Goal: Information Seeking & Learning: Check status

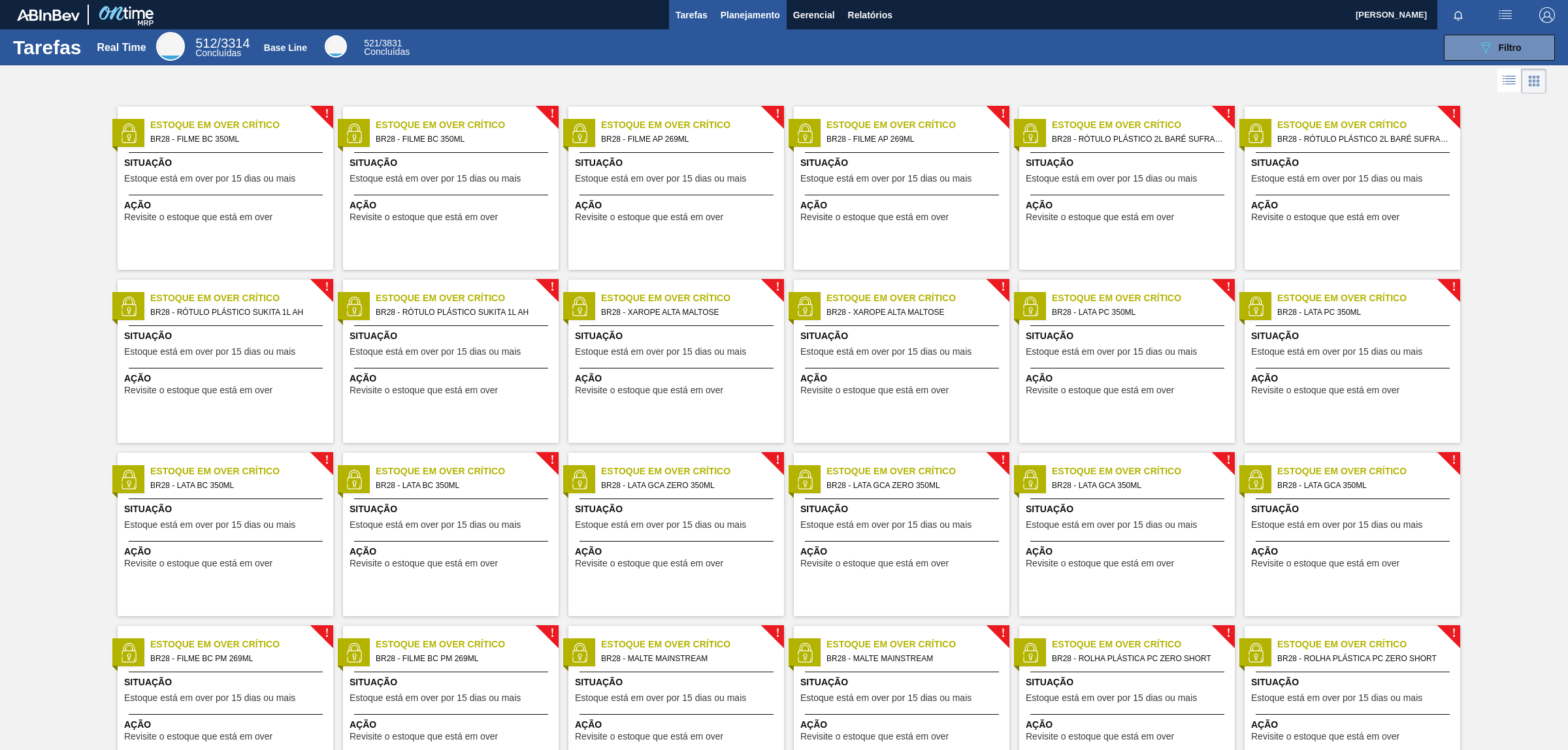
click at [756, 17] on span "Planejamento" at bounding box center [750, 15] width 60 height 16
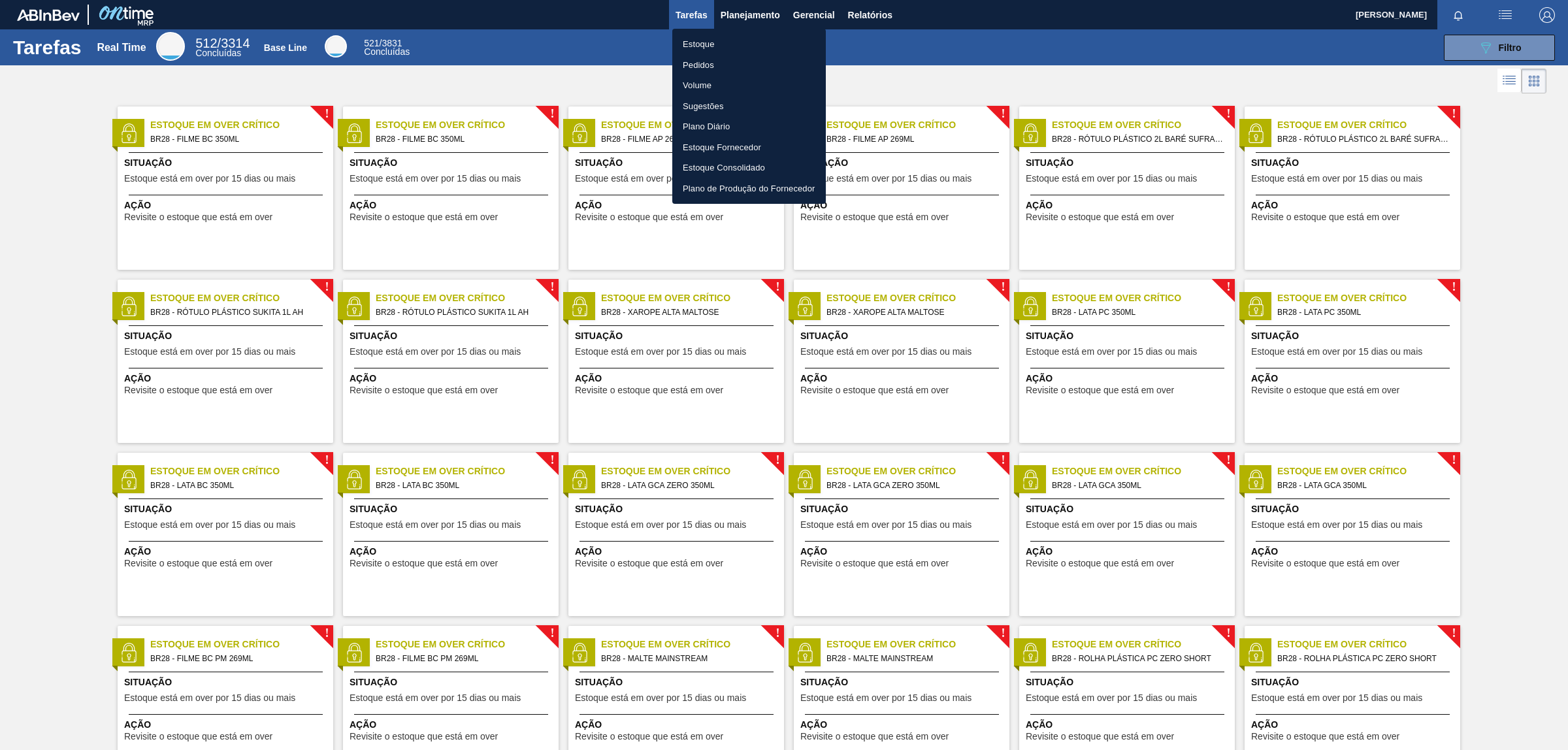
click at [866, 5] on div at bounding box center [784, 375] width 1568 height 750
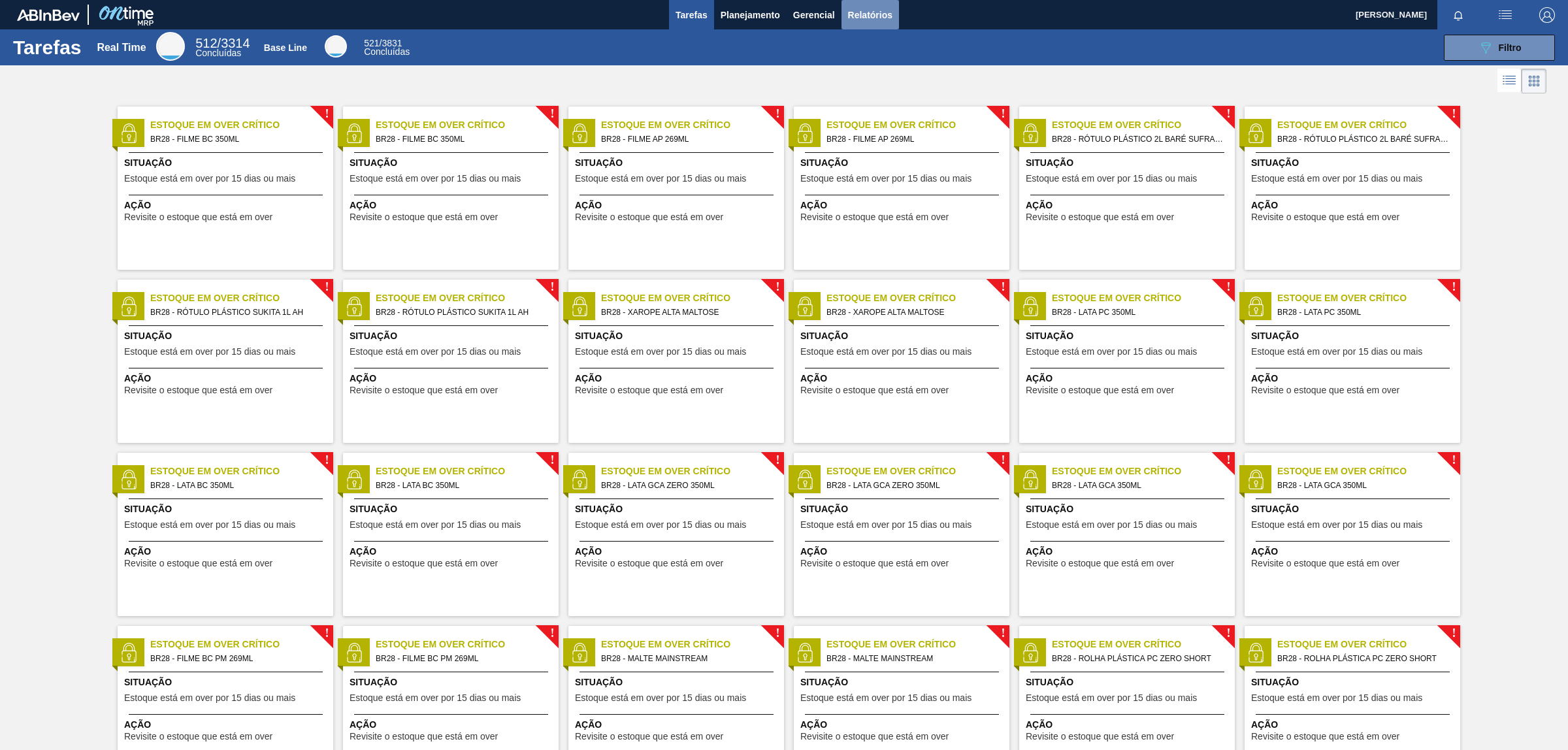
click at [865, 17] on span "Relatórios" at bounding box center [870, 15] width 45 height 16
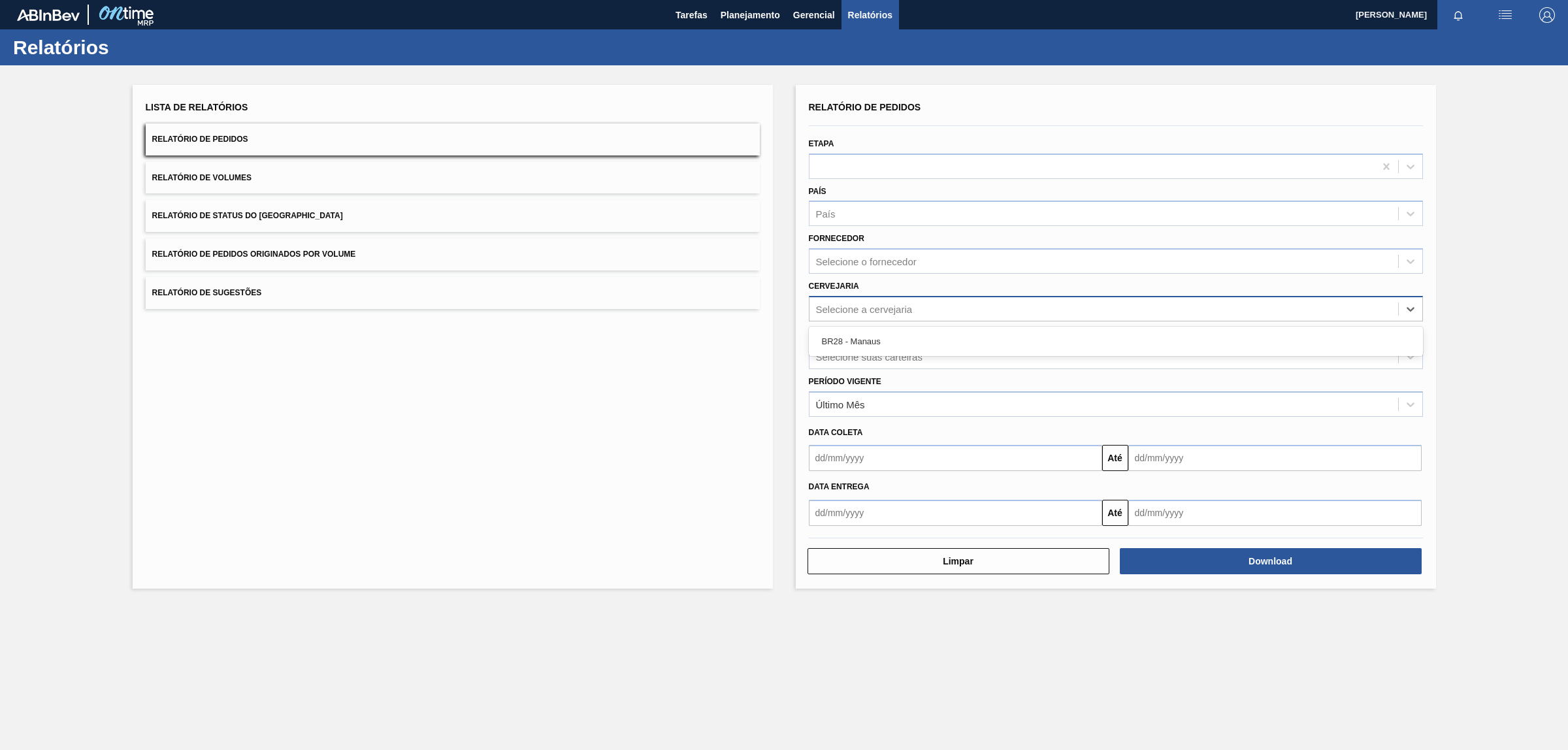
click at [849, 299] on div "Selecione a cervejaria" at bounding box center [1104, 308] width 589 height 19
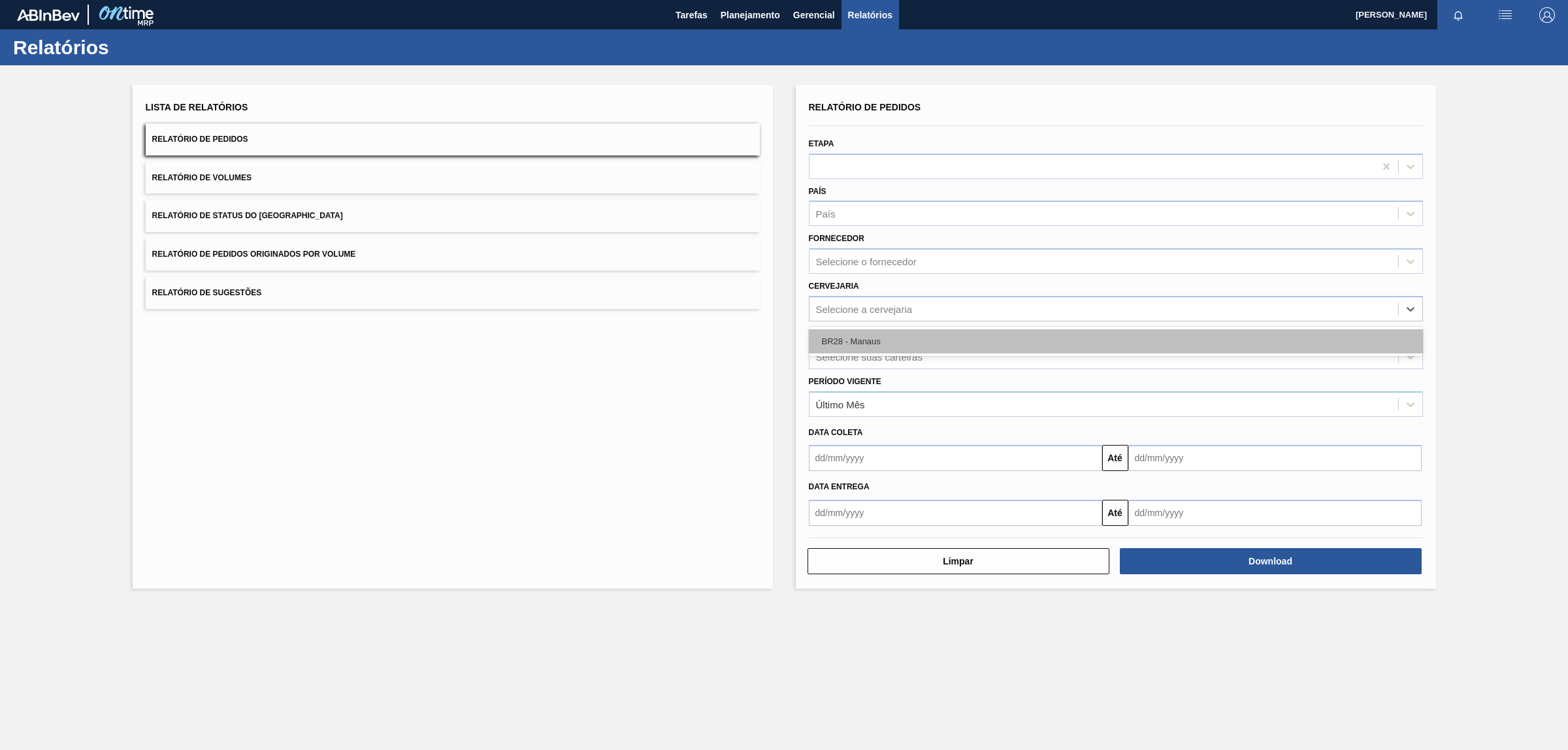
click at [841, 348] on div "BR28 - Manaus" at bounding box center [1115, 342] width 614 height 25
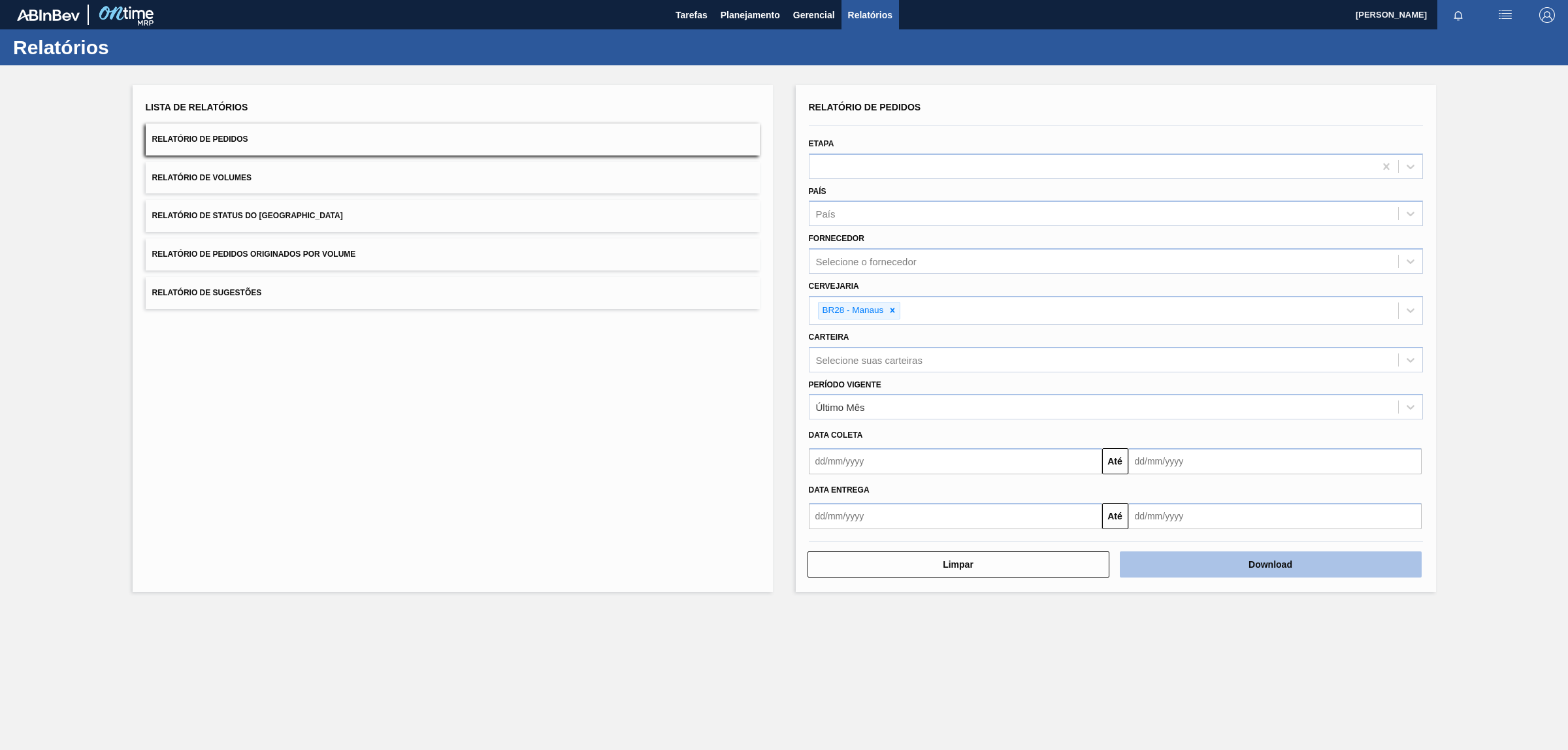
click at [1218, 575] on button "Download" at bounding box center [1270, 564] width 301 height 26
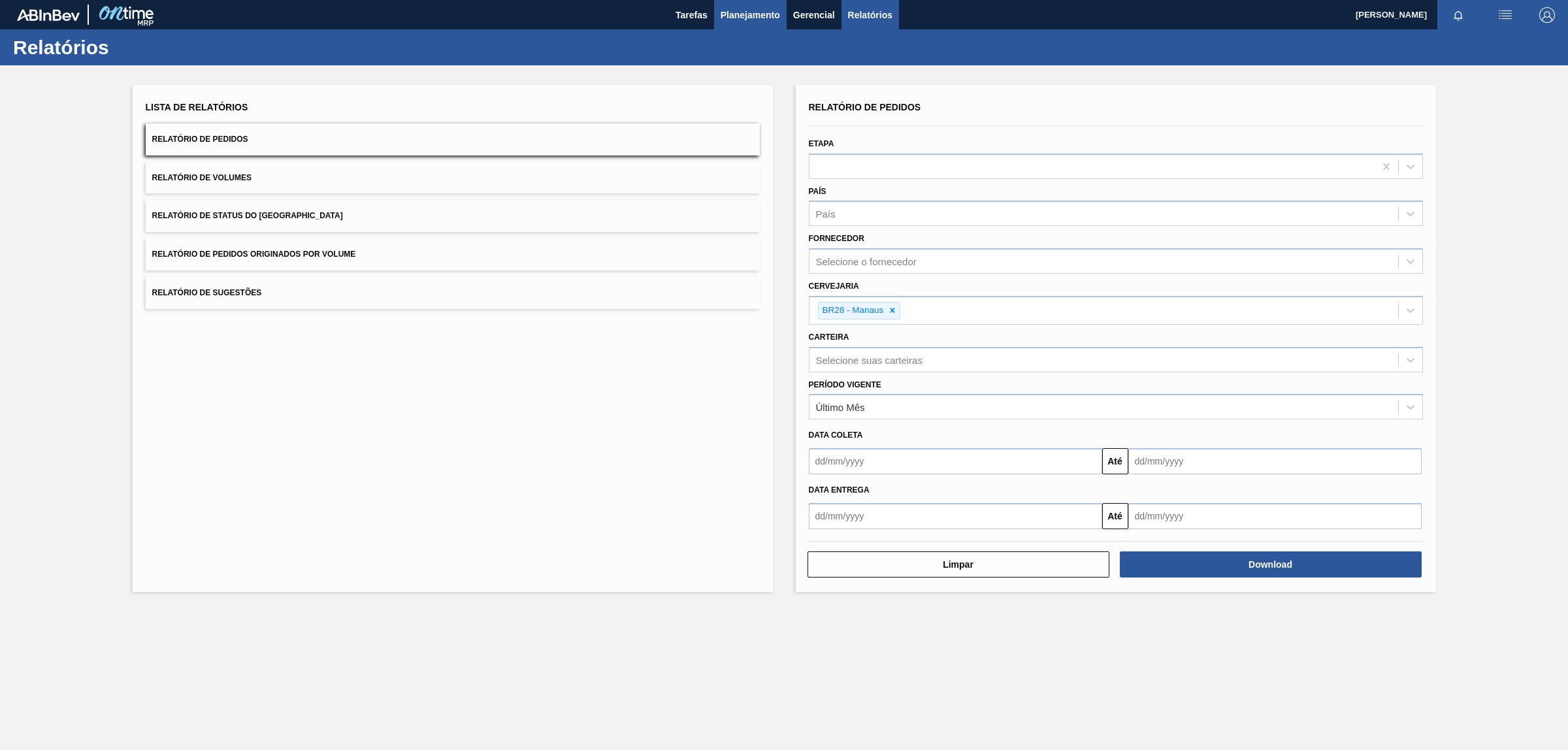
click at [730, 17] on span "Planejamento" at bounding box center [750, 15] width 60 height 16
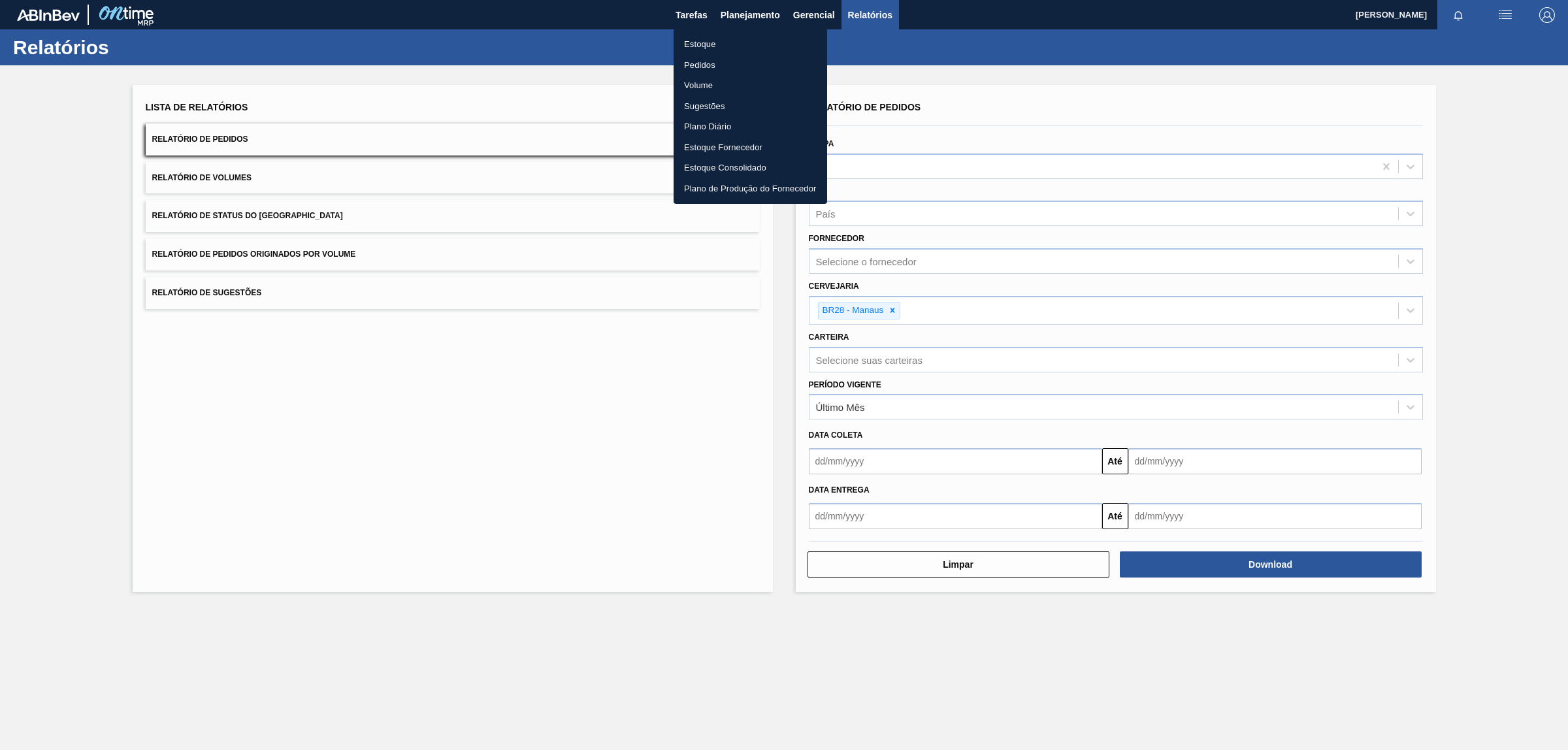
click at [731, 49] on li "Estoque" at bounding box center [750, 45] width 153 height 21
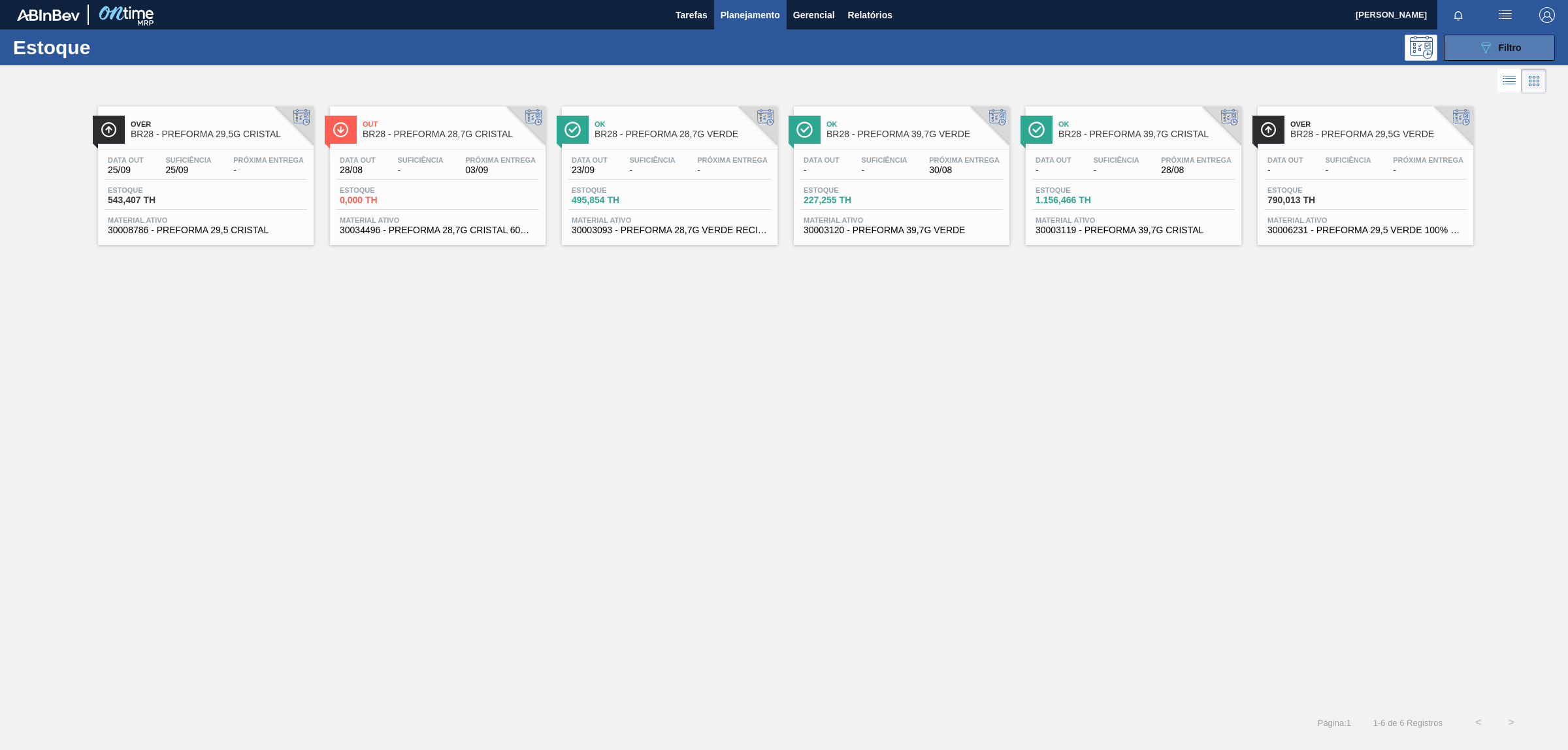
click at [1544, 59] on button "089F7B8B-B2A5-4AFE-B5C0-19BA573D28AC Filtro" at bounding box center [1499, 48] width 111 height 26
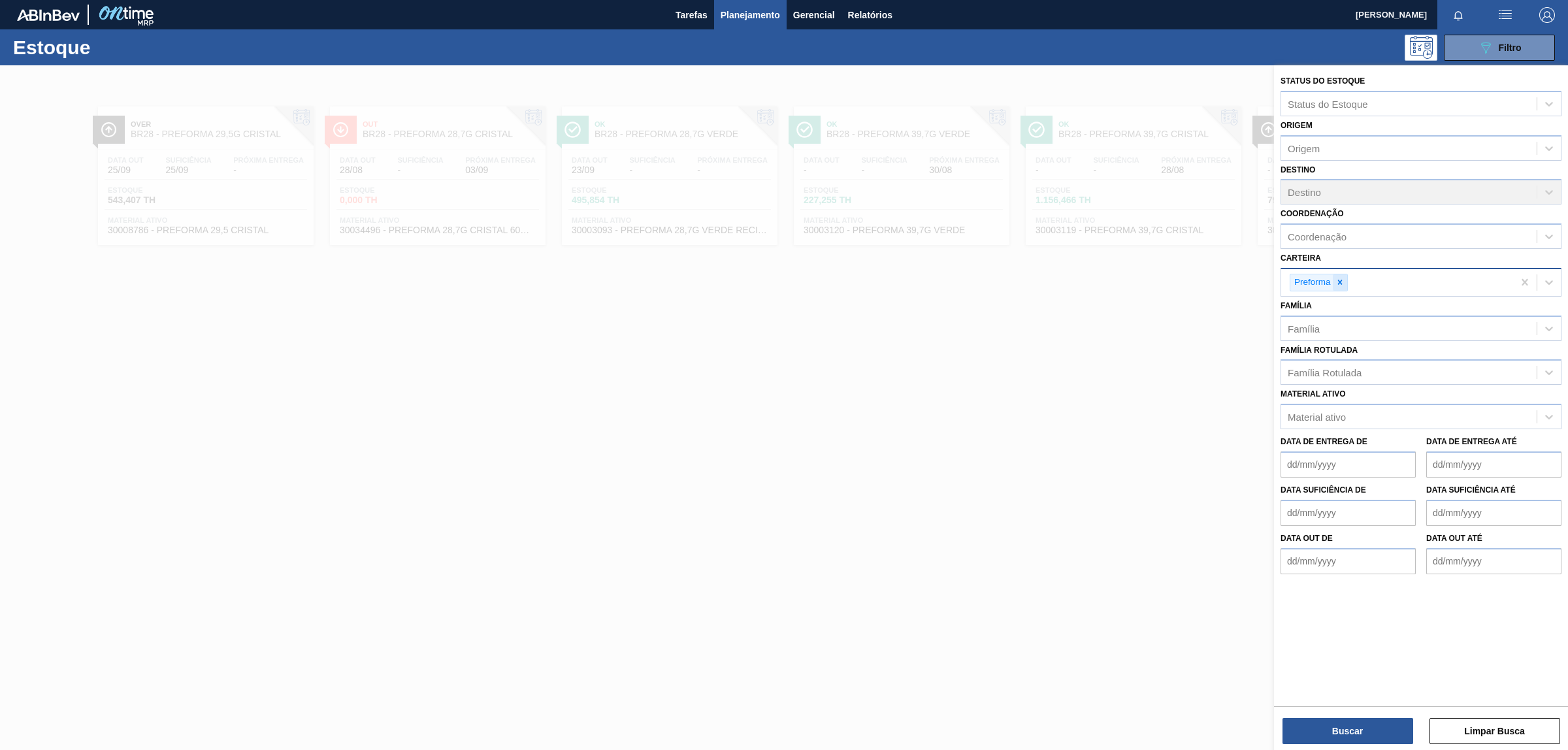
click at [1337, 275] on div at bounding box center [1339, 282] width 14 height 17
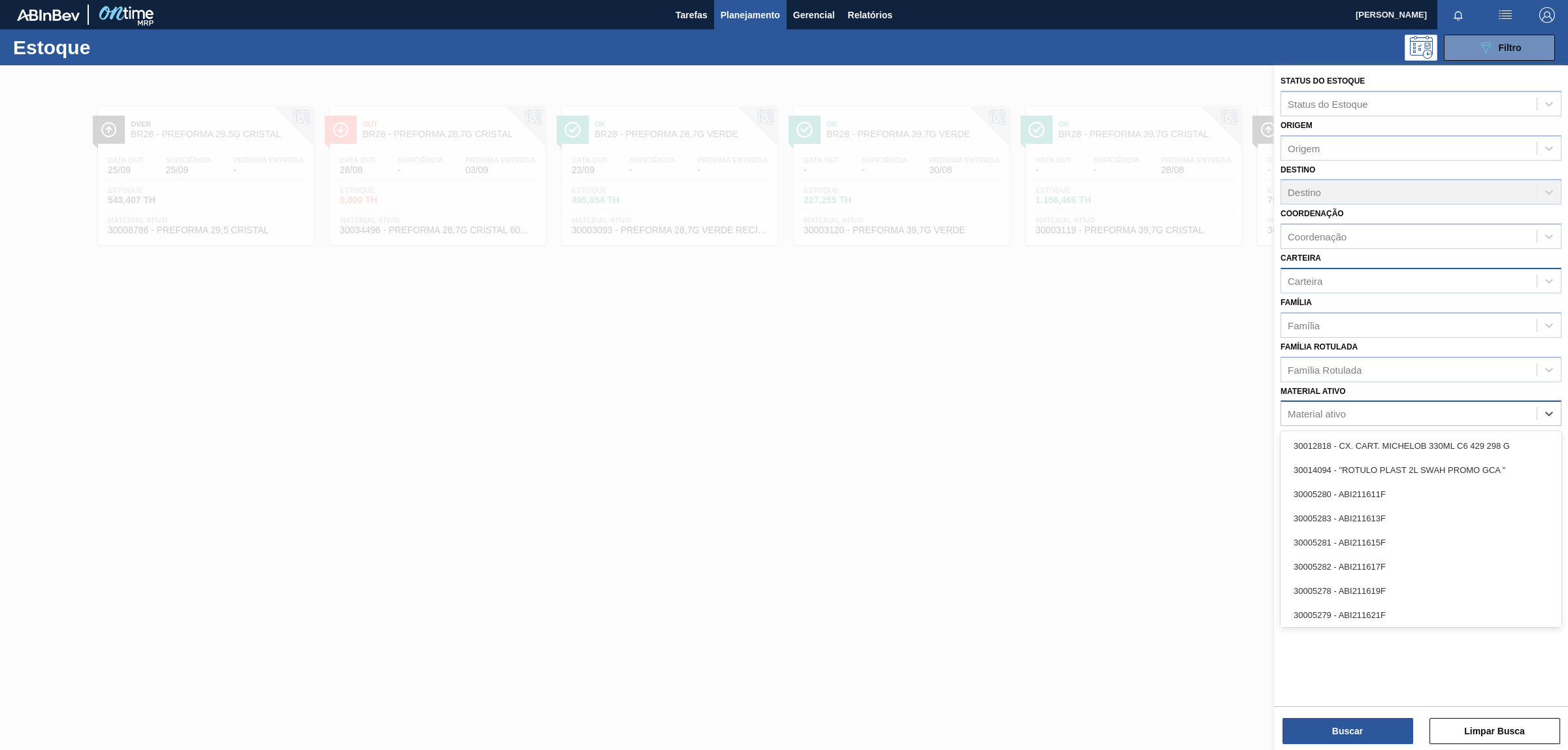
click at [1313, 413] on div "Material ativo" at bounding box center [1317, 414] width 58 height 11
paste ativo "30003071"
type ativo "30003071"
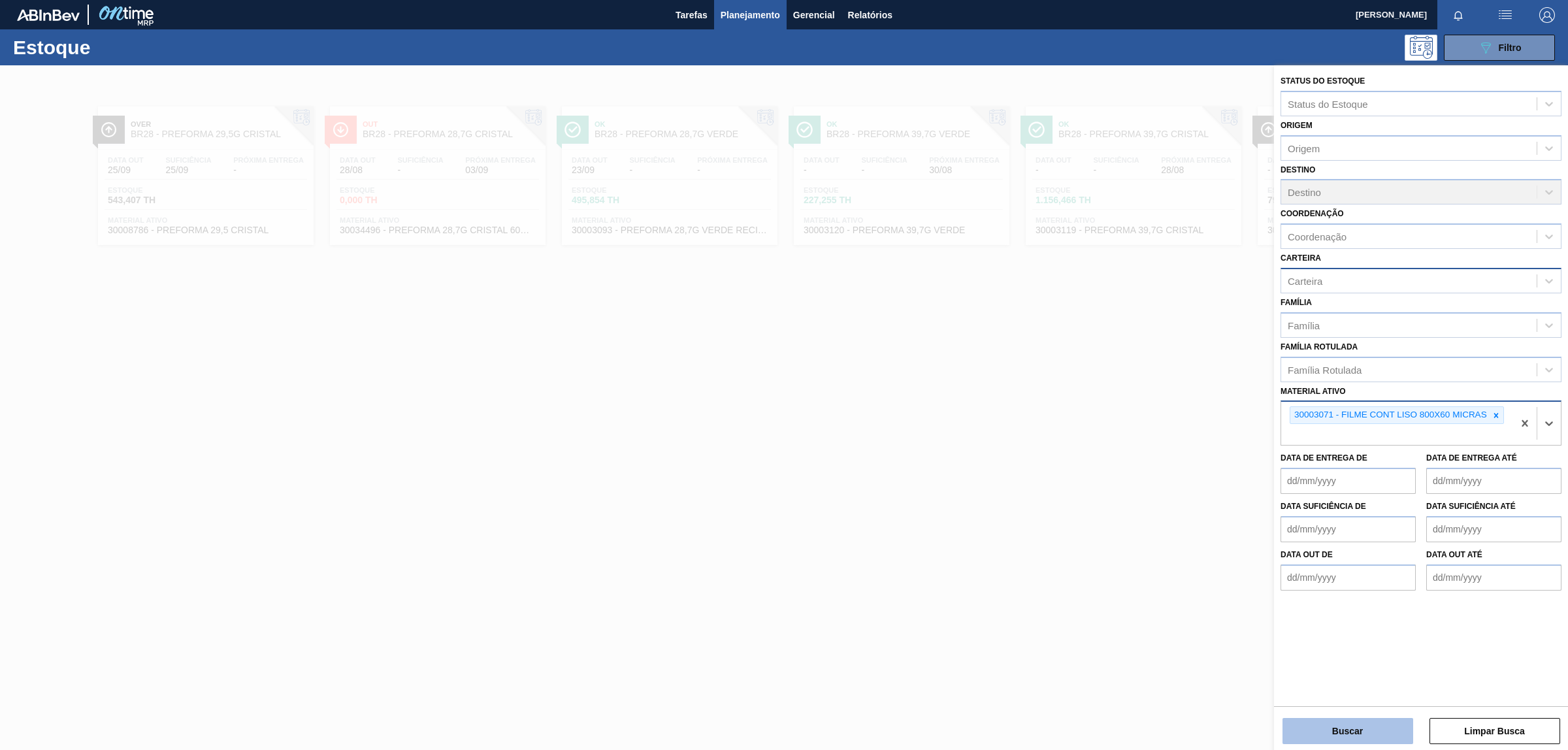
click at [1338, 736] on button "Buscar" at bounding box center [1347, 731] width 131 height 26
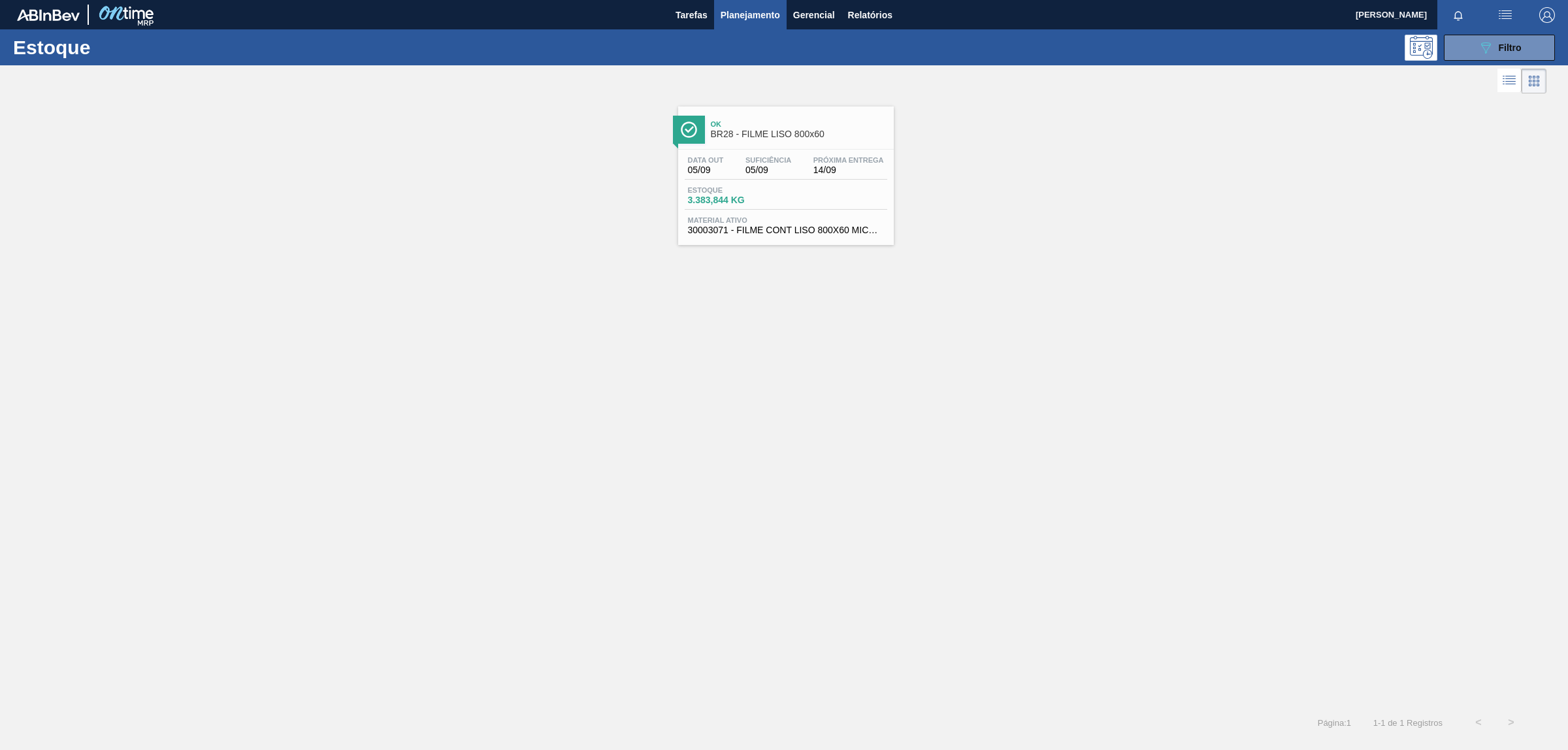
click at [805, 195] on div "Estoque 3.383,844 KG" at bounding box center [785, 198] width 202 height 24
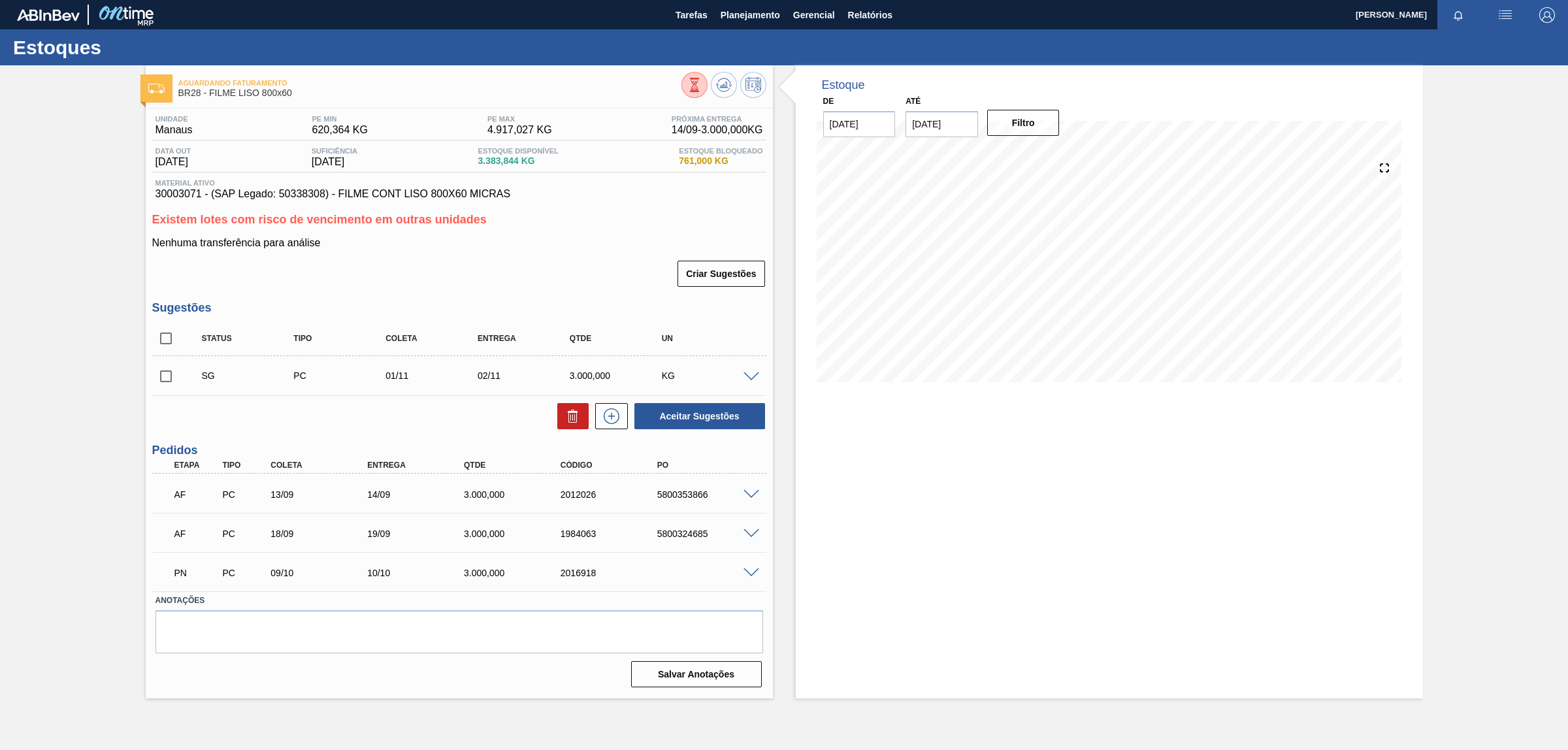
click at [687, 493] on div "5800353866" at bounding box center [708, 494] width 109 height 11
copy div "5800353866"
